Goal: Information Seeking & Learning: Learn about a topic

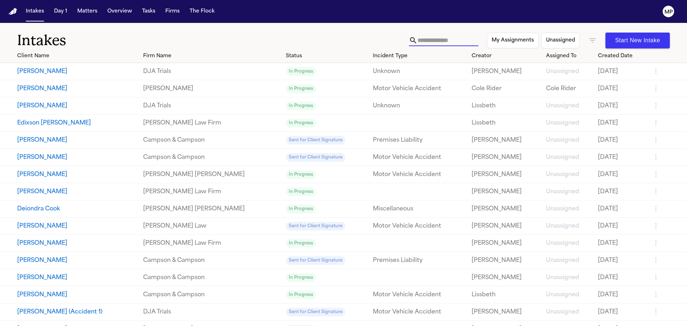
click at [418, 39] on input "text" at bounding box center [448, 40] width 61 height 11
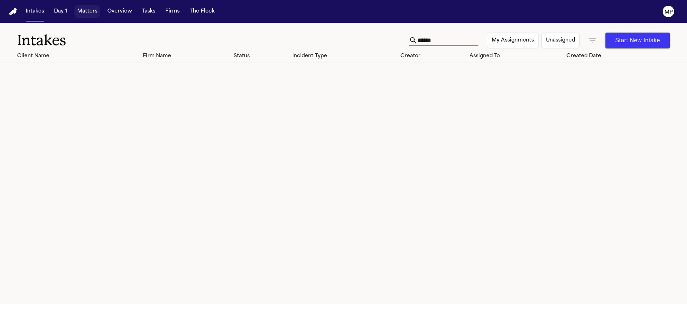
type input "******"
click at [89, 11] on button "Matters" at bounding box center [87, 11] width 26 height 13
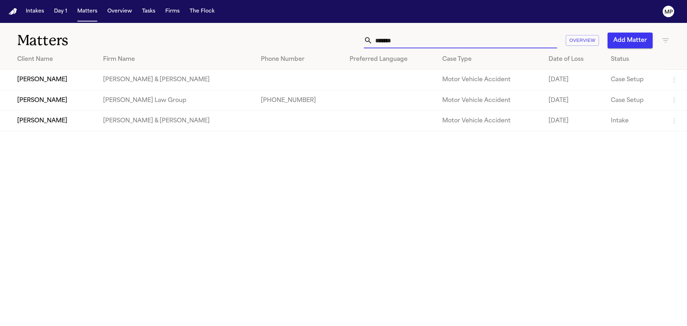
click at [414, 43] on input "******" at bounding box center [465, 41] width 185 height 16
click at [71, 99] on td "[PERSON_NAME]" at bounding box center [48, 100] width 97 height 20
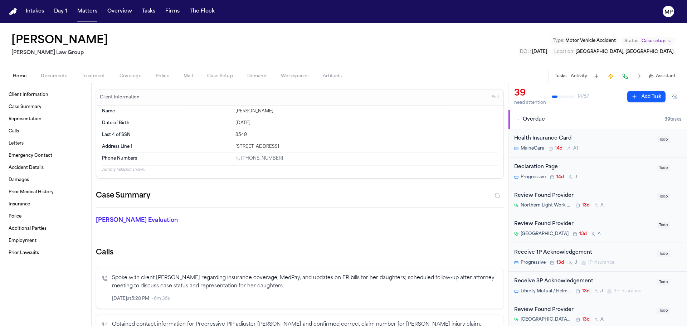
click at [59, 68] on div "[PERSON_NAME] Law Group Type : Motor Vehicle Accident Status: Case setup DOL : …" at bounding box center [343, 46] width 687 height 46
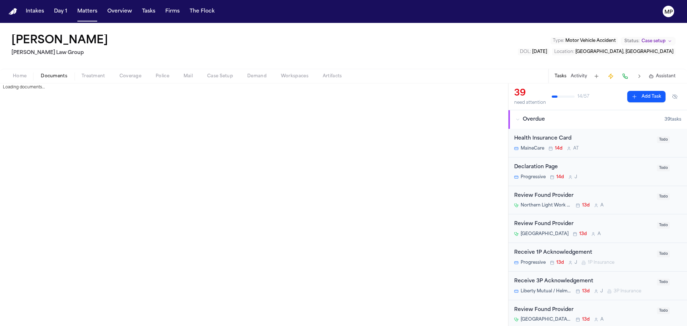
click at [58, 74] on span "Documents" at bounding box center [54, 76] width 26 height 6
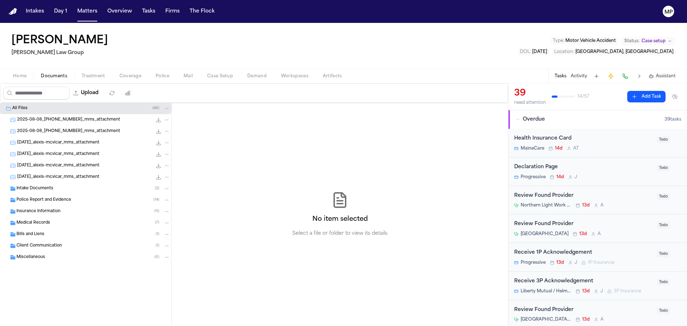
click at [51, 122] on span "2025-08-08_[PHONE_NUMBER]_mms_attachment" at bounding box center [68, 120] width 103 height 6
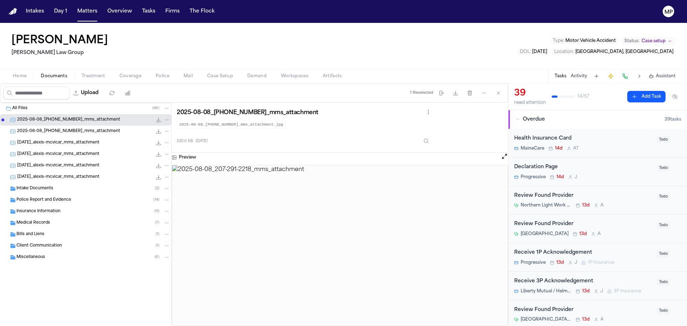
click at [59, 187] on div "Intake Documents ( 2 )" at bounding box center [93, 188] width 154 height 6
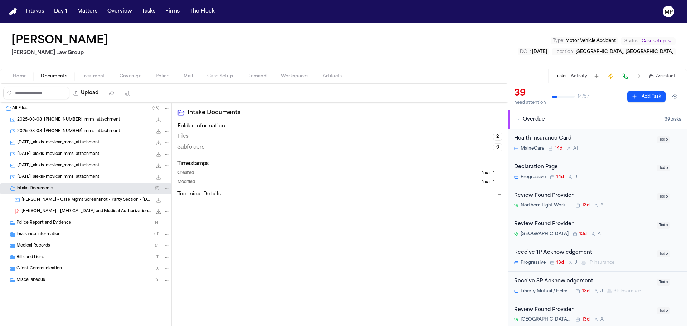
click at [61, 199] on span "[PERSON_NAME] - Case Mgmt Screenshot - Party Section - [DATE]" at bounding box center [86, 200] width 131 height 6
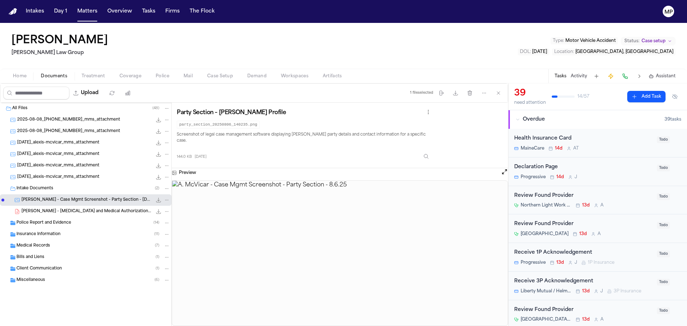
click at [64, 213] on span "[PERSON_NAME] - [MEDICAL_DATA] and Medical Authorizations Packet - 8.2025" at bounding box center [86, 212] width 131 height 6
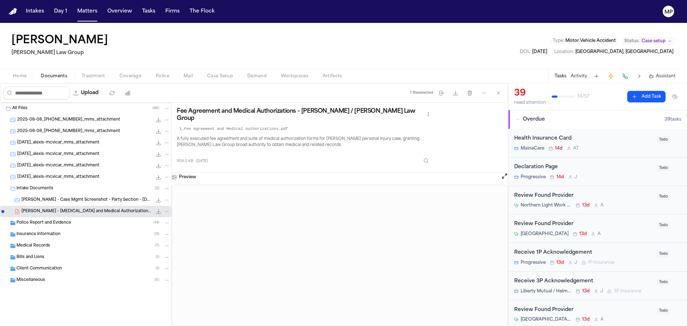
click at [63, 224] on span "Police Report and Evidence" at bounding box center [43, 223] width 55 height 6
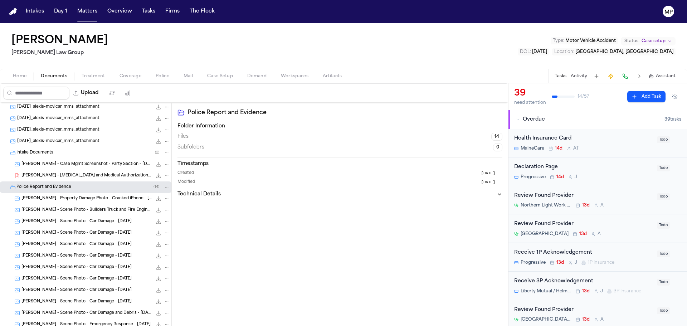
scroll to position [107, 0]
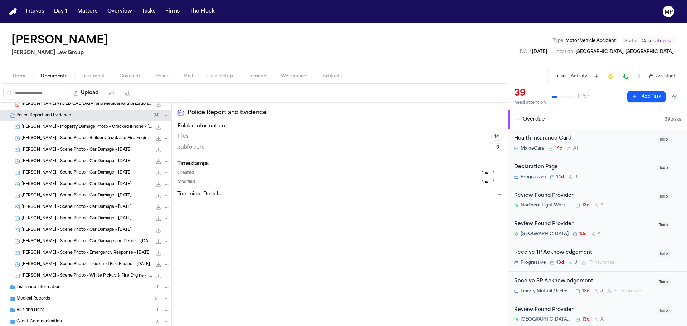
click at [81, 276] on span "[PERSON_NAME] - Scene Photo - White Pickup & Fire Engine - [DATE]" at bounding box center [86, 276] width 131 height 6
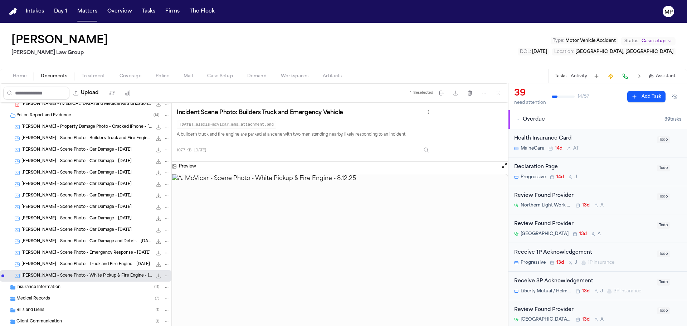
click at [83, 267] on span "[PERSON_NAME] - Scene Photo - Truck and Fire Engine - [DATE]" at bounding box center [85, 265] width 129 height 6
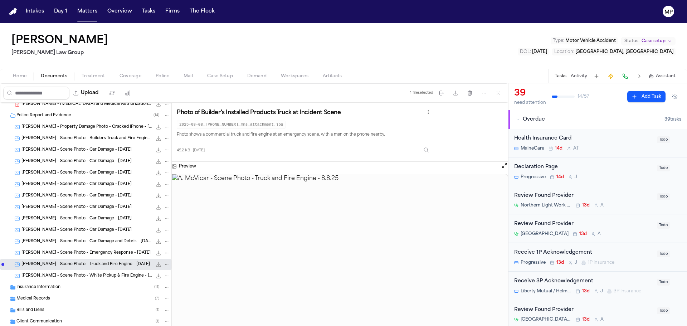
click at [84, 248] on div "[PERSON_NAME] - Scene Photo - Emergency Response - [DATE] 219.8 KB • JPG" at bounding box center [85, 252] width 171 height 11
click at [83, 237] on div "[PERSON_NAME] - Scene Photo - Car Damage and Debris - [DATE] 93.3 KB • JPG" at bounding box center [85, 241] width 171 height 11
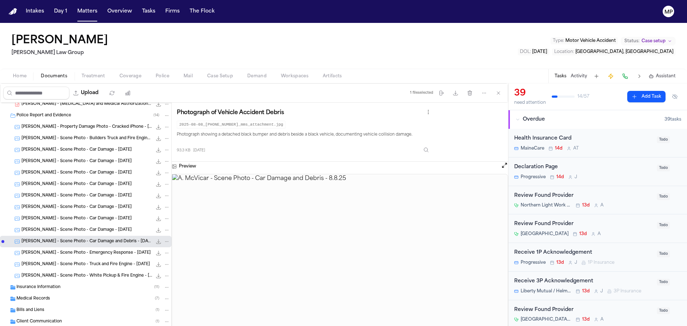
click at [83, 228] on span "[PERSON_NAME] - Scene Photo - Car Damage - [DATE]" at bounding box center [76, 230] width 110 height 6
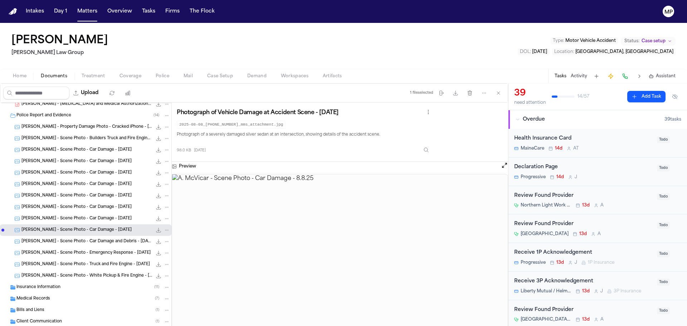
click at [80, 210] on span "[PERSON_NAME] - Scene Photo - Car Damage - [DATE]" at bounding box center [76, 207] width 110 height 6
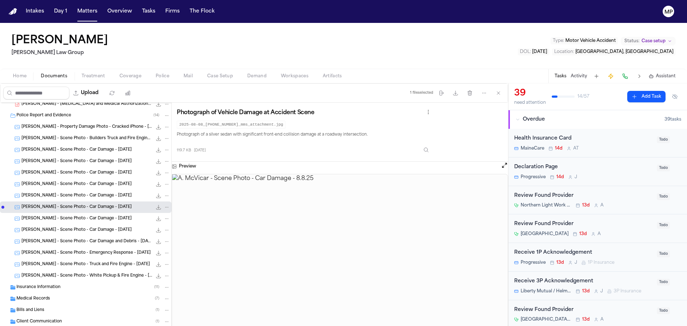
click at [77, 192] on div "[PERSON_NAME] - Scene Photo - Car Damage - [DATE] 89.1 KB • JPG" at bounding box center [95, 195] width 149 height 7
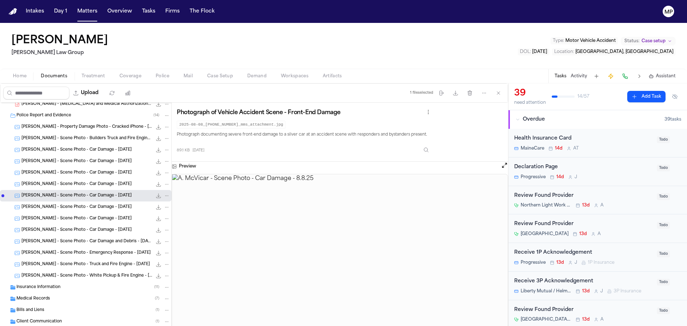
click at [76, 172] on span "[PERSON_NAME] - Scene Photo - Car Damage - [DATE]" at bounding box center [76, 173] width 110 height 6
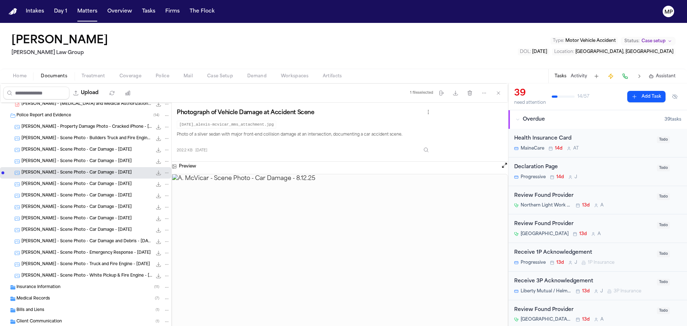
click at [92, 133] on div "[PERSON_NAME] - Scene Photo - Builders Truck and Fire Engine - [DATE] 107.7 KB …" at bounding box center [85, 138] width 171 height 11
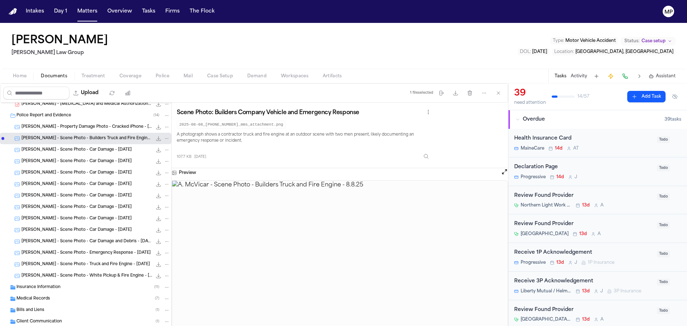
click at [95, 126] on span "[PERSON_NAME] - Property Damage Photo - Cracked iPhone - [DATE]" at bounding box center [86, 127] width 131 height 6
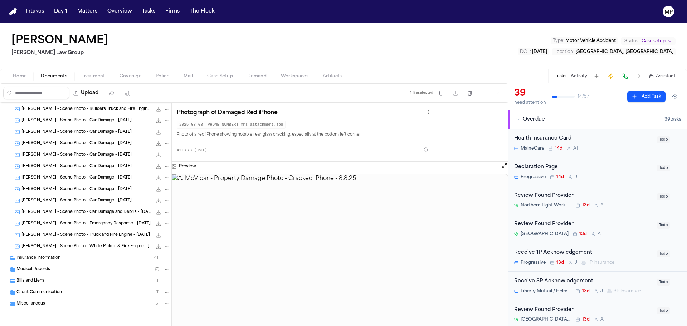
scroll to position [0, 0]
